Goal: Transaction & Acquisition: Register for event/course

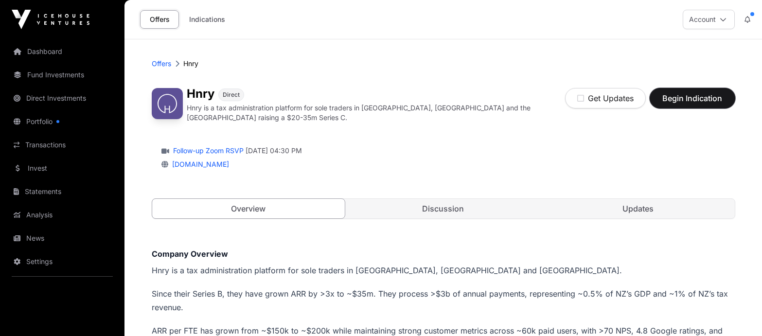
click at [695, 104] on span "Begin Indication" at bounding box center [691, 98] width 61 height 12
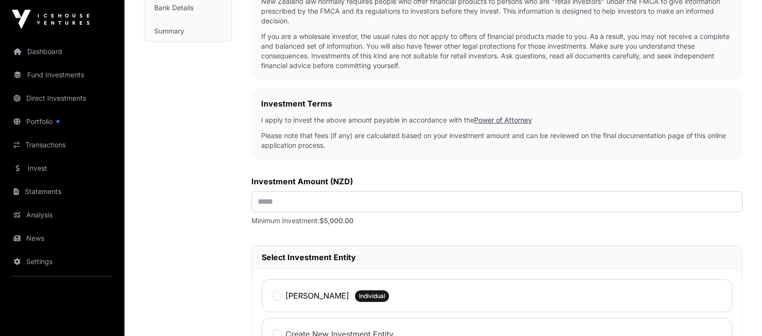
scroll to position [248, 0]
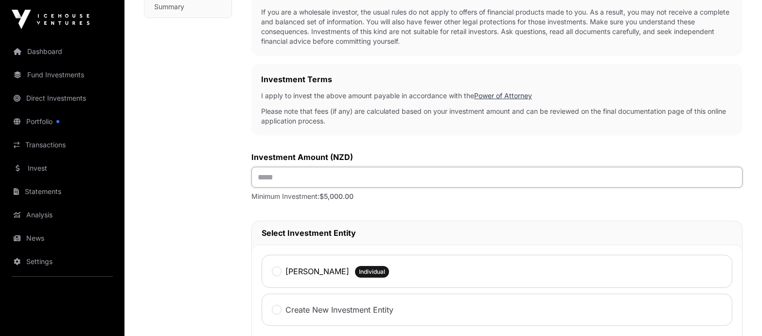
click at [258, 174] on input "text" at bounding box center [496, 177] width 491 height 21
type input "**"
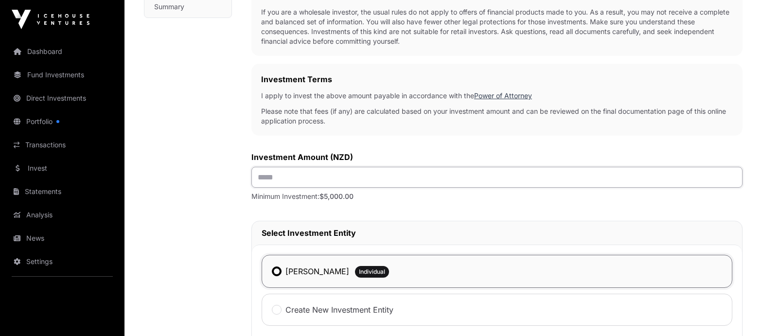
click at [264, 178] on input "text" at bounding box center [496, 177] width 491 height 21
type input "*******"
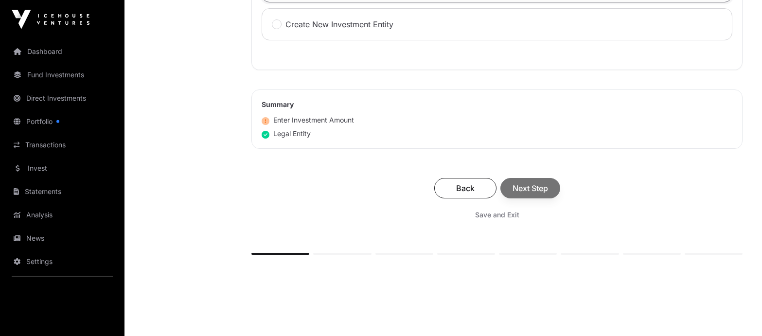
scroll to position [545, 0]
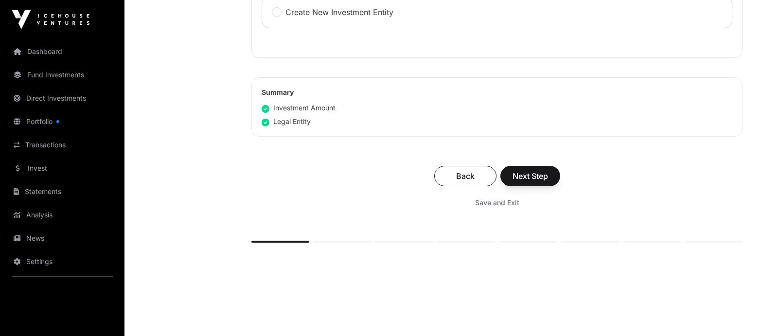
click at [530, 174] on div "Back Next Step" at bounding box center [496, 176] width 471 height 20
click at [521, 179] on span "Next Step" at bounding box center [529, 176] width 35 height 12
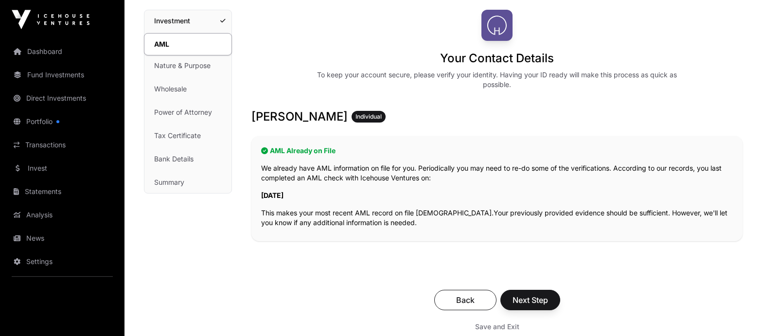
scroll to position [99, 0]
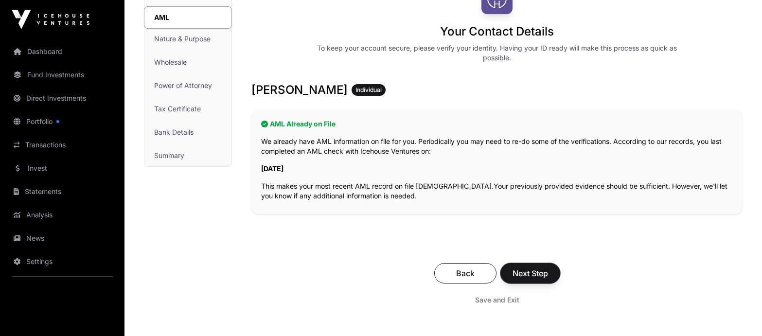
click at [541, 276] on span "Next Step" at bounding box center [529, 273] width 35 height 12
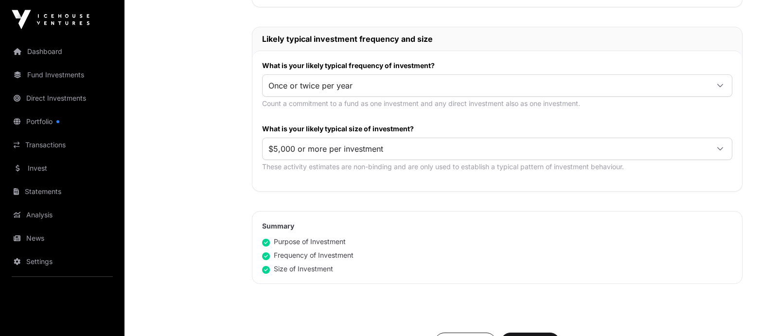
scroll to position [496, 0]
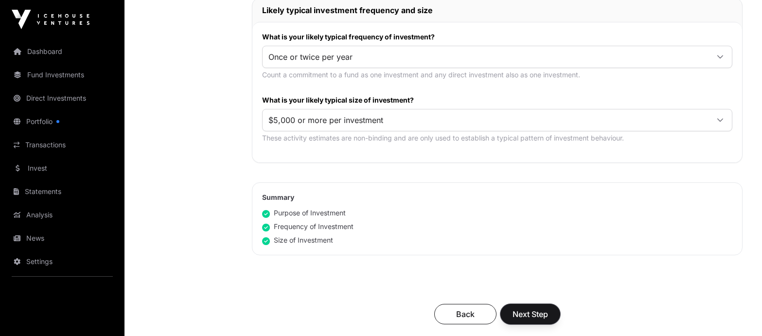
click at [537, 312] on span "Next Step" at bounding box center [529, 314] width 35 height 12
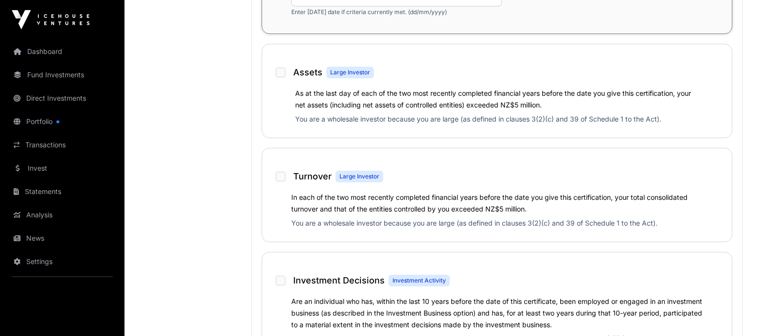
scroll to position [793, 0]
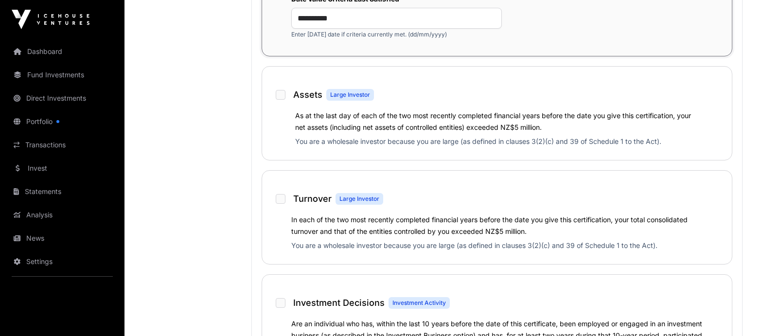
click at [279, 91] on div "Assets Large Investor" at bounding box center [497, 90] width 450 height 29
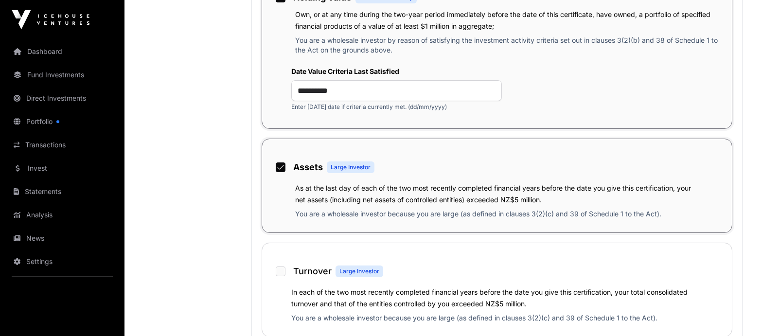
scroll to position [694, 0]
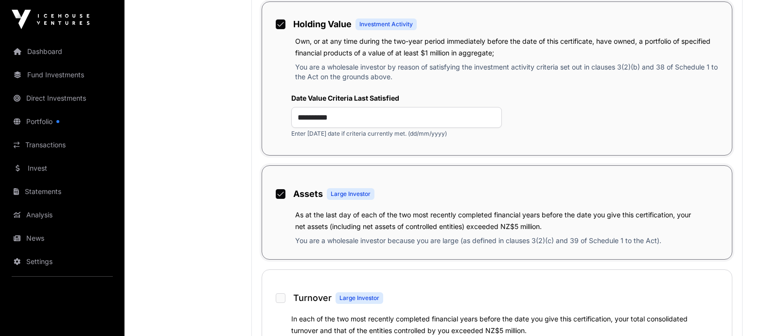
click at [278, 191] on div at bounding box center [281, 194] width 10 height 10
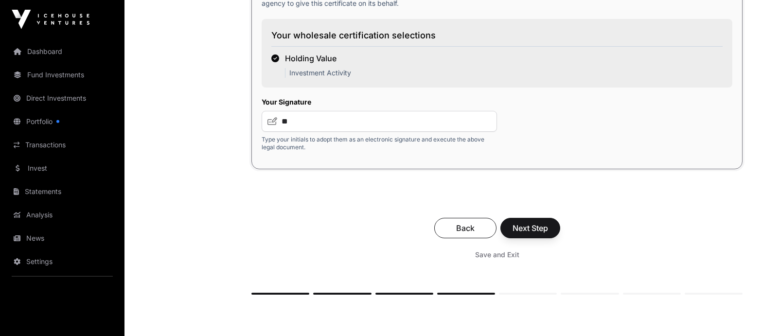
scroll to position [1827, 0]
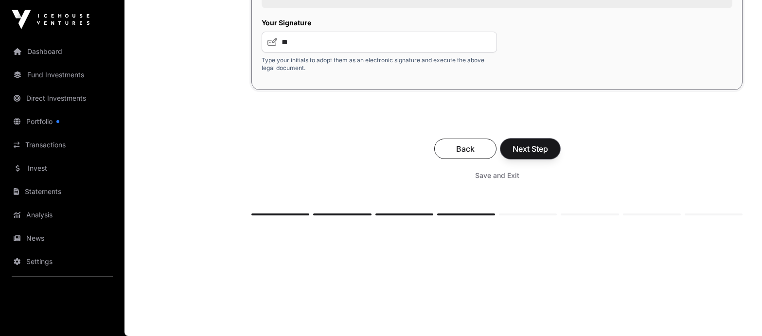
click at [537, 154] on span "Next Step" at bounding box center [529, 149] width 35 height 12
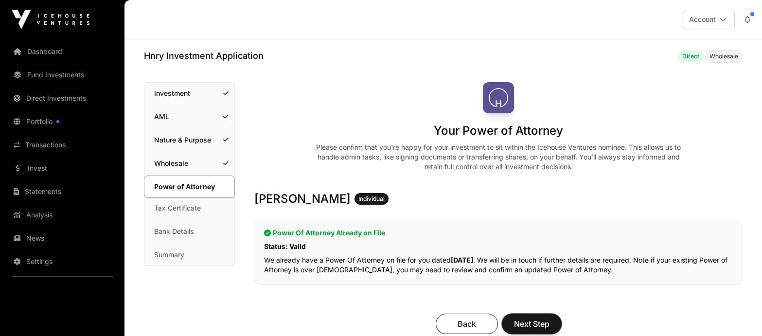
click at [525, 324] on span "Next Step" at bounding box center [531, 324] width 35 height 12
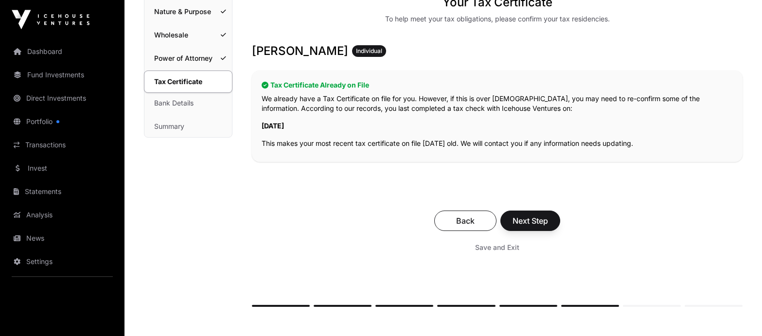
scroll to position [149, 0]
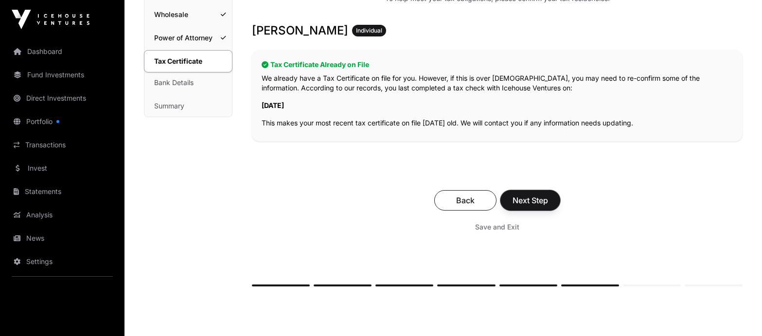
click at [526, 198] on span "Next Step" at bounding box center [529, 200] width 35 height 12
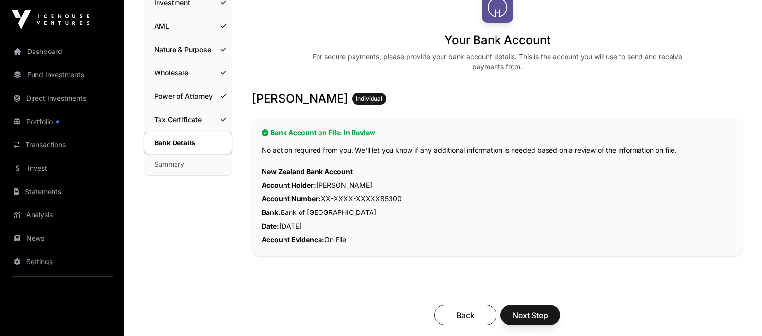
scroll to position [99, 0]
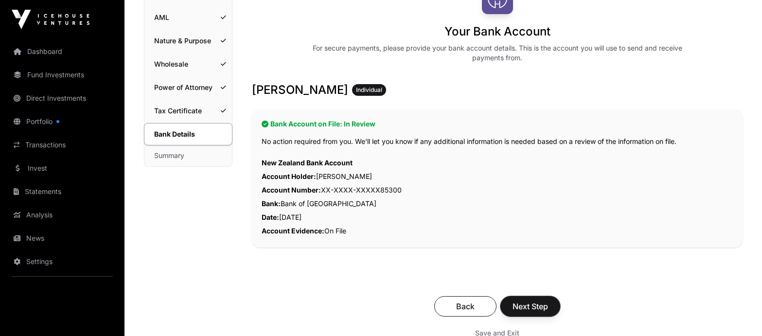
click at [538, 307] on span "Next Step" at bounding box center [529, 306] width 35 height 12
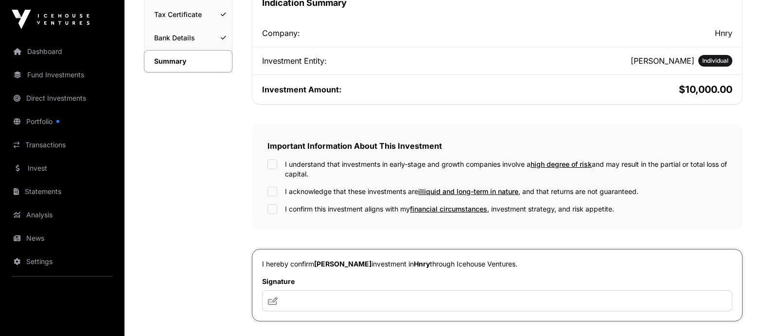
scroll to position [198, 0]
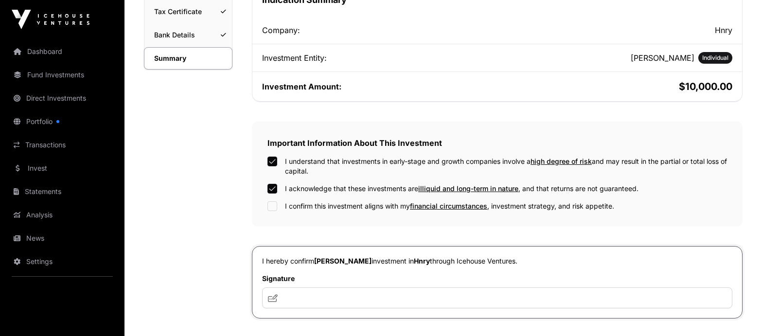
click at [273, 200] on div "I understand that investments in early-stage and growth companies involve a hig…" at bounding box center [496, 183] width 459 height 54
click at [274, 211] on div "Important Information About This Investment I understand that investments in ea…" at bounding box center [497, 174] width 490 height 105
click at [308, 301] on input "text" at bounding box center [497, 297] width 470 height 21
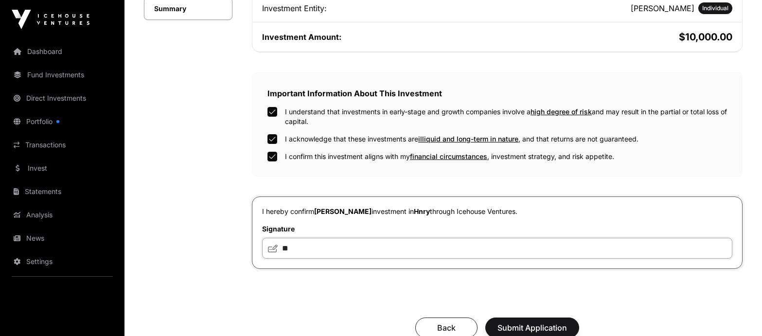
scroll to position [297, 0]
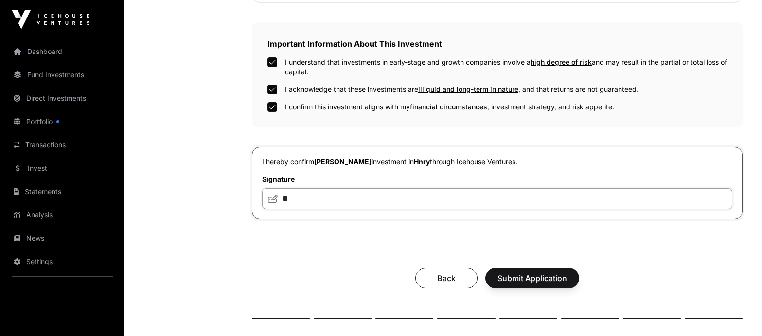
type input "**"
click at [540, 279] on span "Submit Application" at bounding box center [531, 278] width 69 height 12
